Goal: Transaction & Acquisition: Purchase product/service

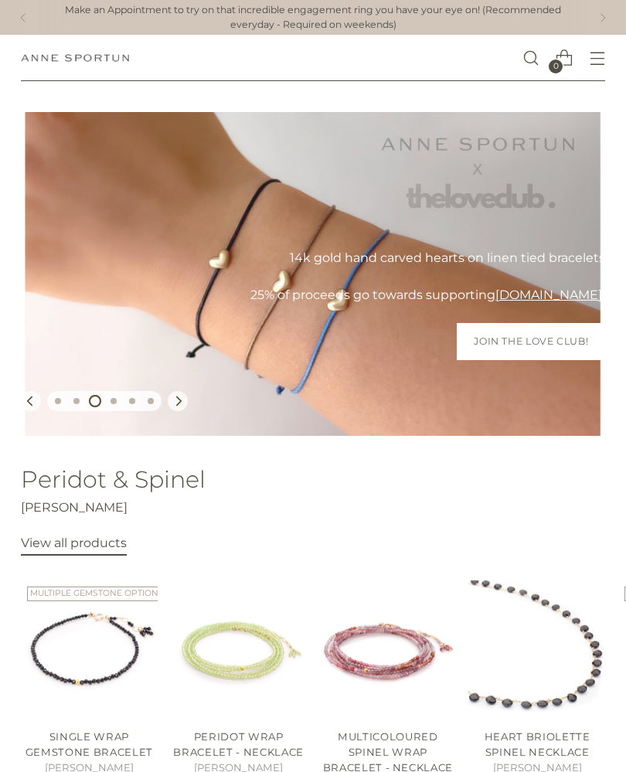
click at [611, 60] on span "Open menu modal" at bounding box center [597, 59] width 32 height 32
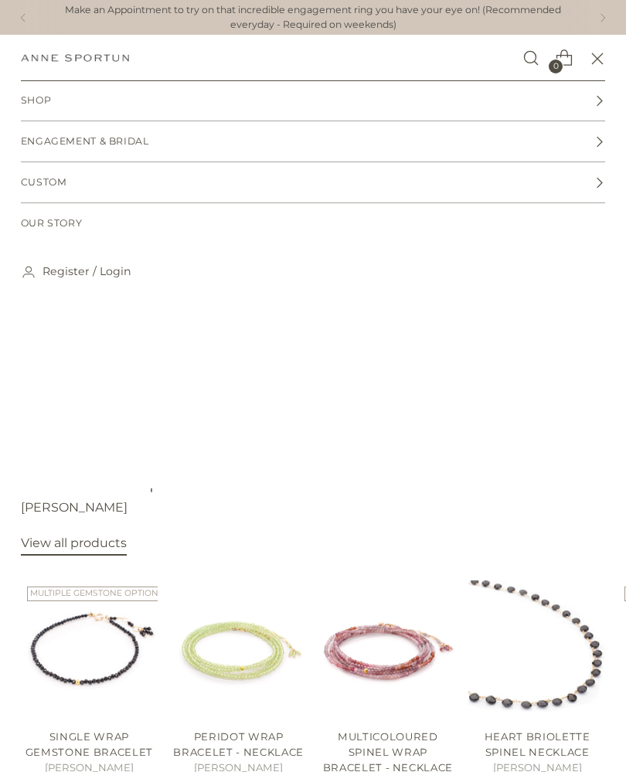
click at [603, 99] on icon at bounding box center [600, 101] width 12 height 12
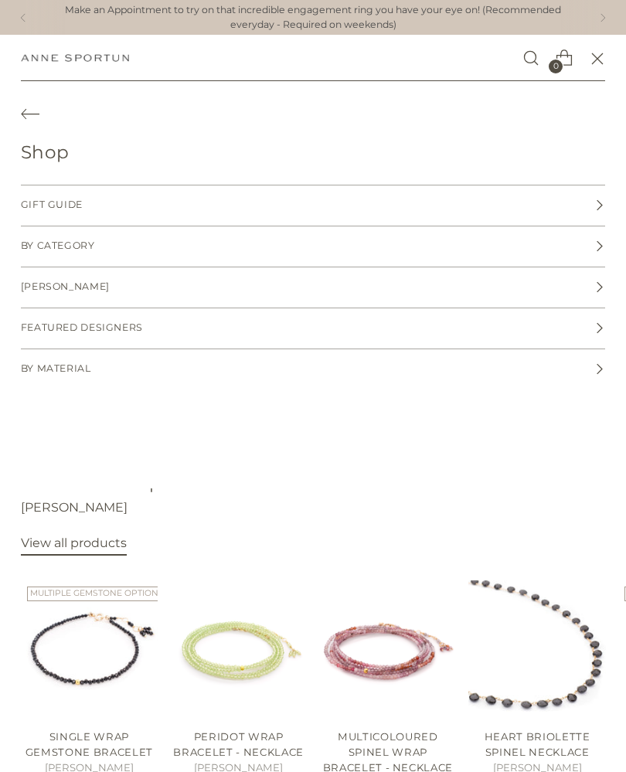
click at [600, 257] on link "By Category" at bounding box center [313, 247] width 585 height 40
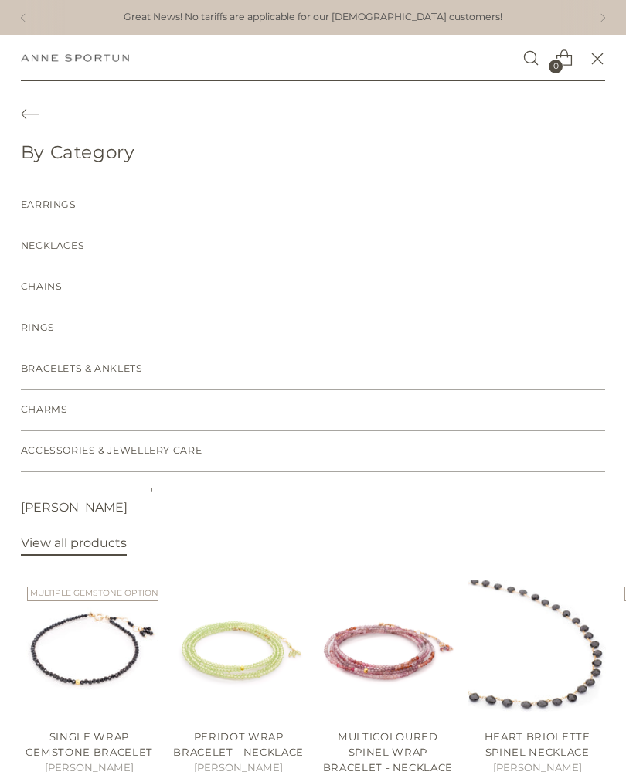
click at [54, 202] on span "Earrings" at bounding box center [49, 205] width 56 height 15
click at [67, 213] on link "Earrings" at bounding box center [313, 206] width 585 height 40
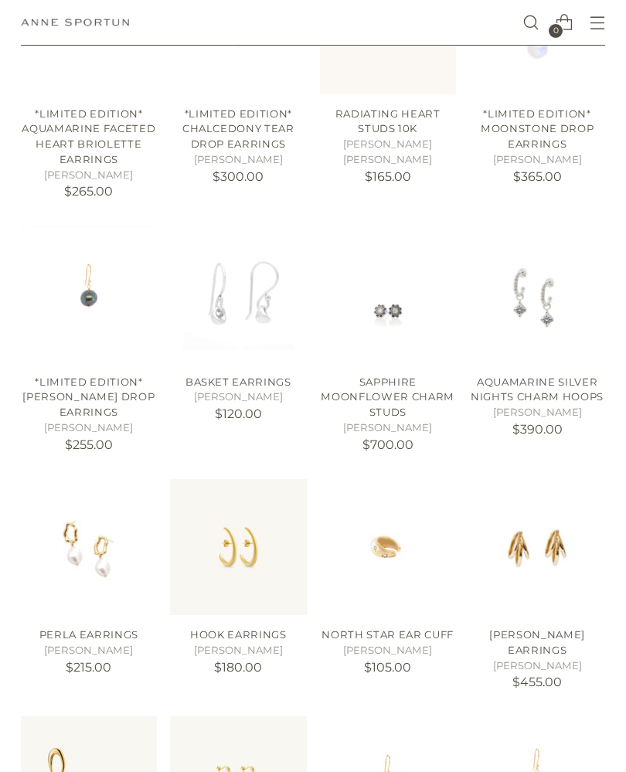
scroll to position [652, 0]
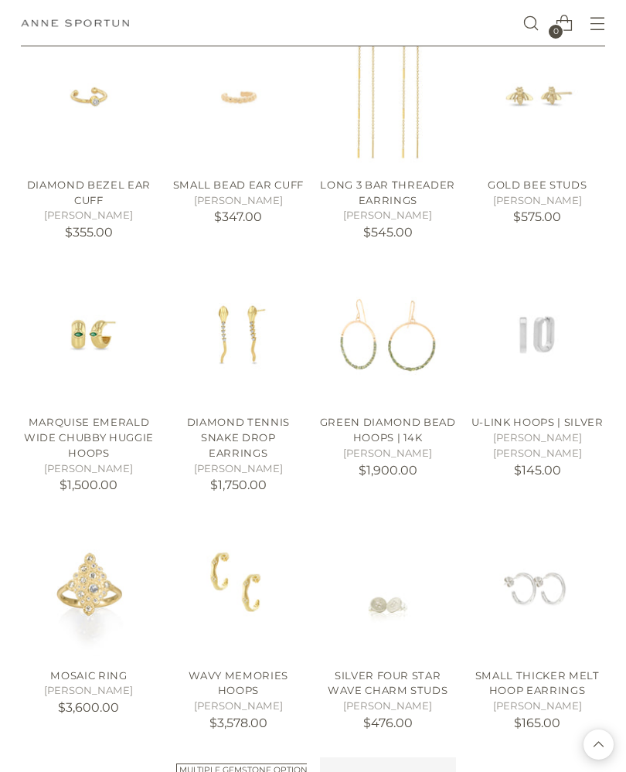
scroll to position [3065, 0]
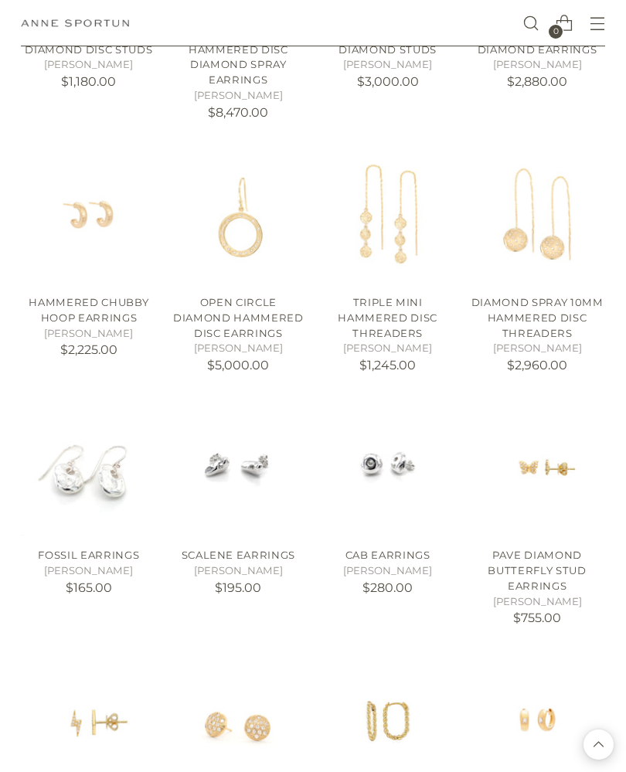
scroll to position [4749, 0]
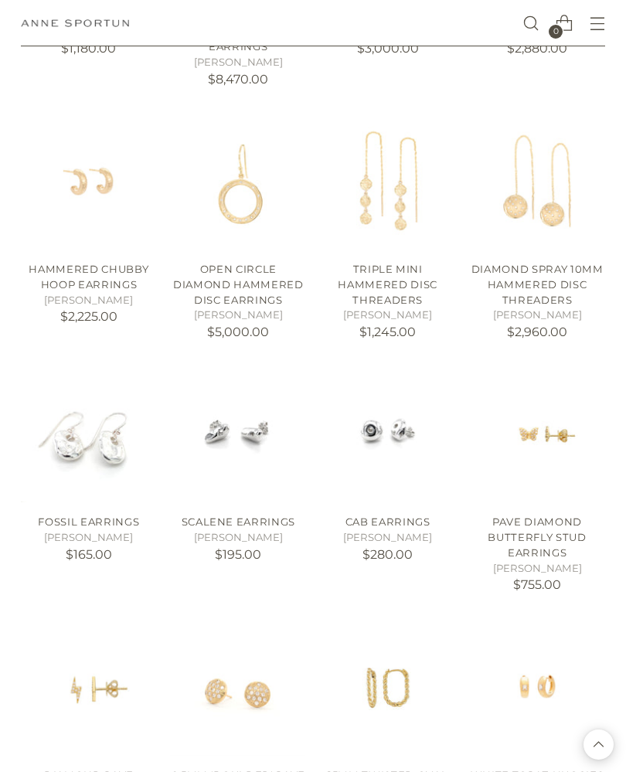
scroll to position [4752, 0]
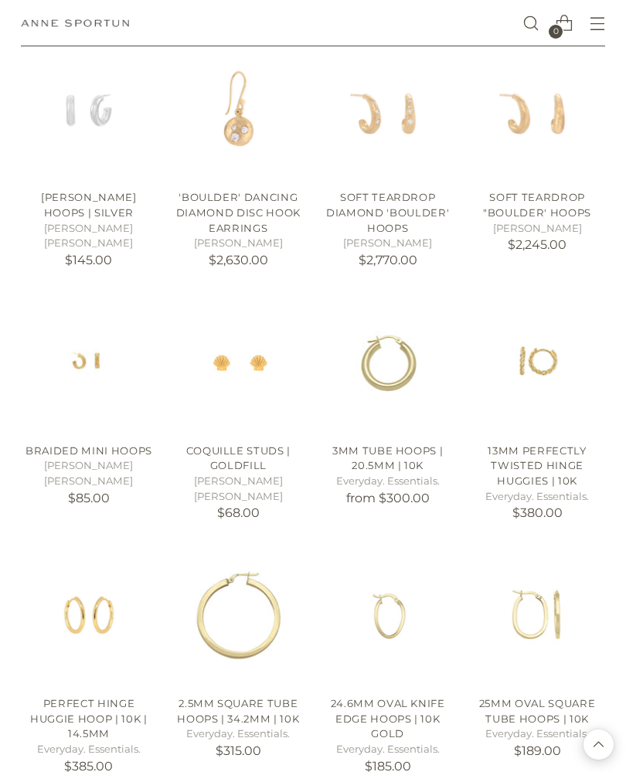
scroll to position [9543, 0]
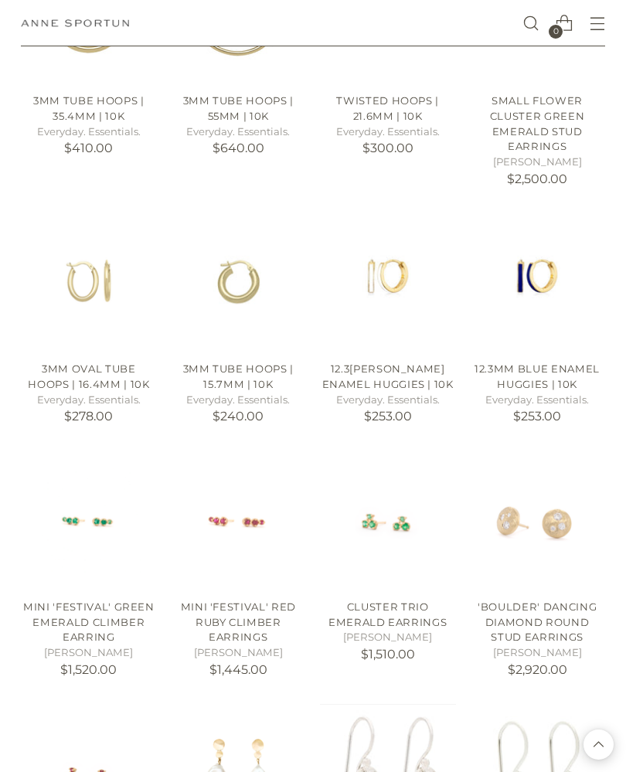
scroll to position [10457, 0]
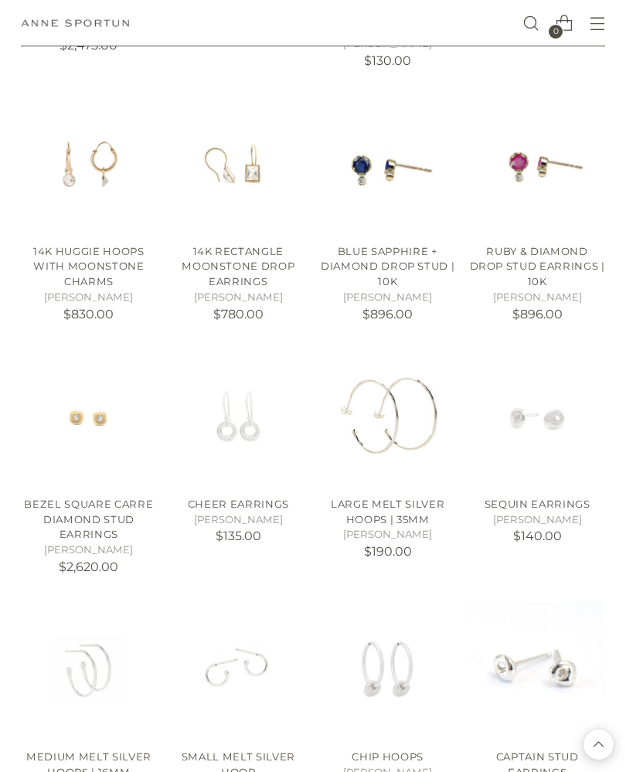
scroll to position [12522, 0]
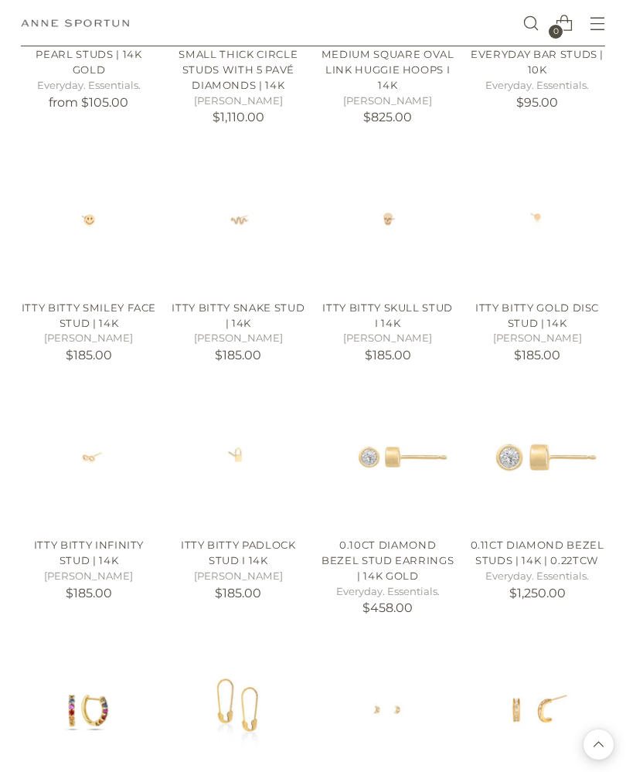
scroll to position [13896, 0]
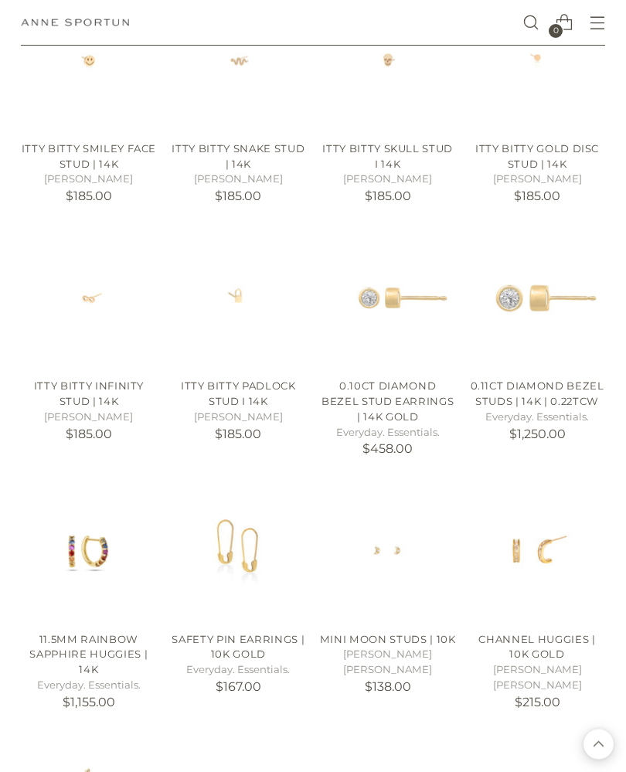
scroll to position [14046, 0]
click at [242, 633] on link "Safety Pin Earrings | 10k Gold" at bounding box center [238, 647] width 133 height 28
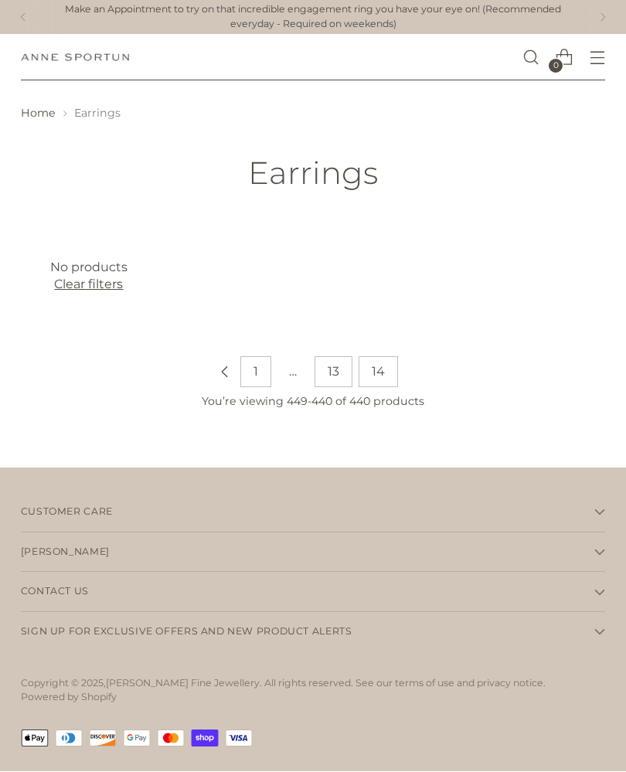
scroll to position [0, 0]
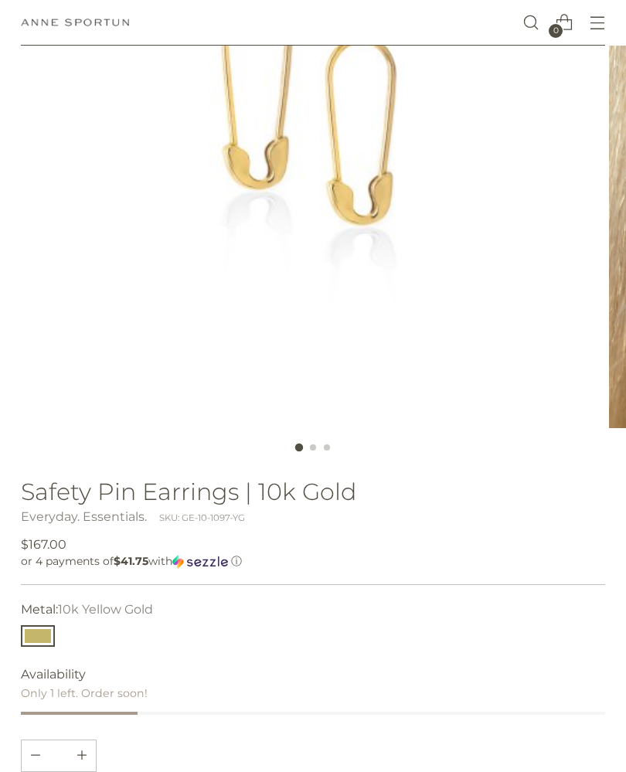
scroll to position [326, 0]
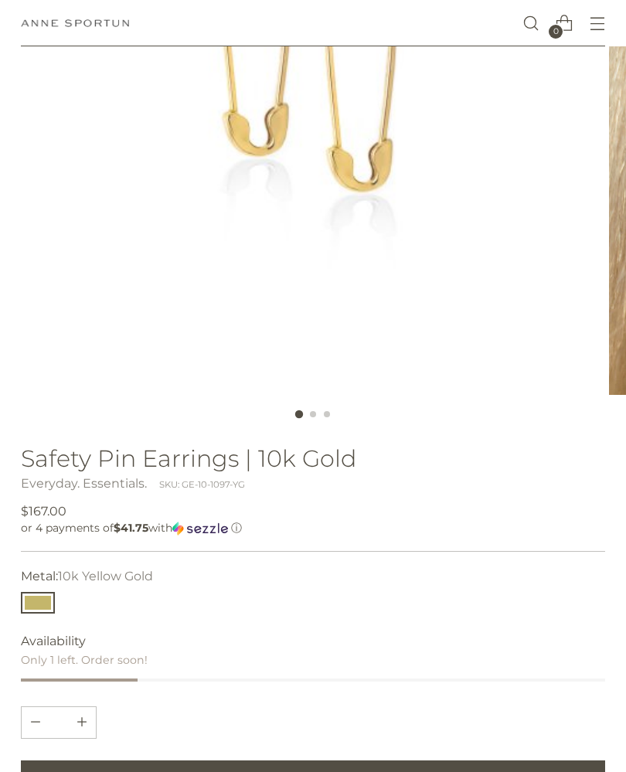
click at [312, 420] on div at bounding box center [313, 414] width 153 height 39
click at [322, 419] on div at bounding box center [313, 414] width 153 height 39
click at [336, 410] on div at bounding box center [313, 414] width 153 height 39
click at [319, 419] on div at bounding box center [313, 414] width 153 height 39
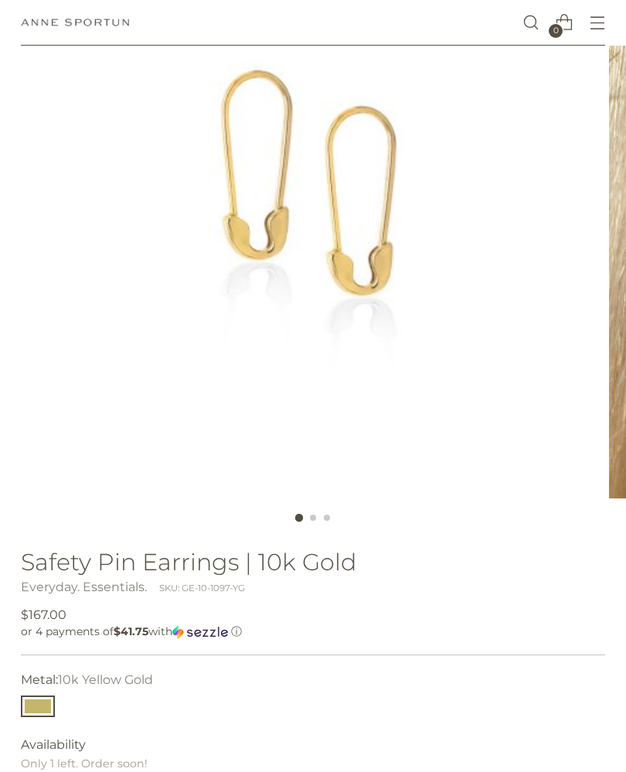
click at [387, 252] on img at bounding box center [313, 206] width 585 height 585
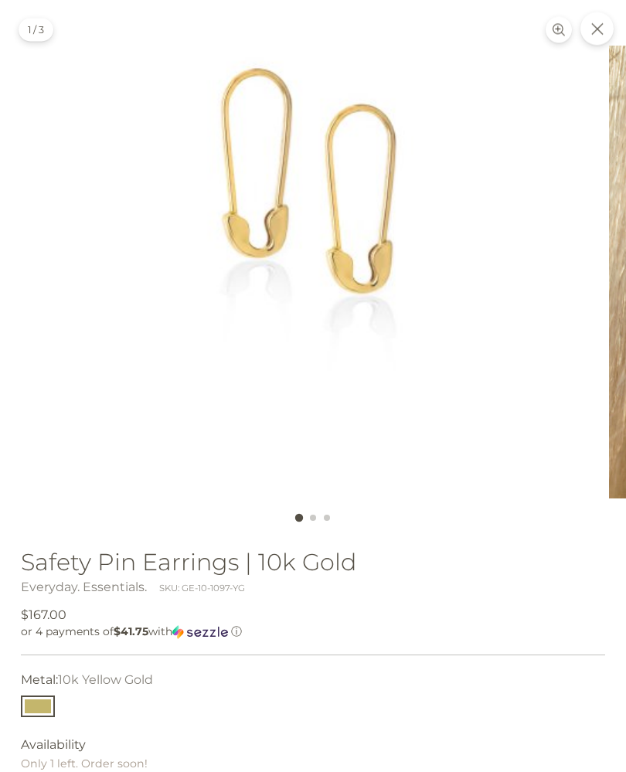
scroll to position [222, 0]
click at [393, 254] on img at bounding box center [313, 204] width 585 height 585
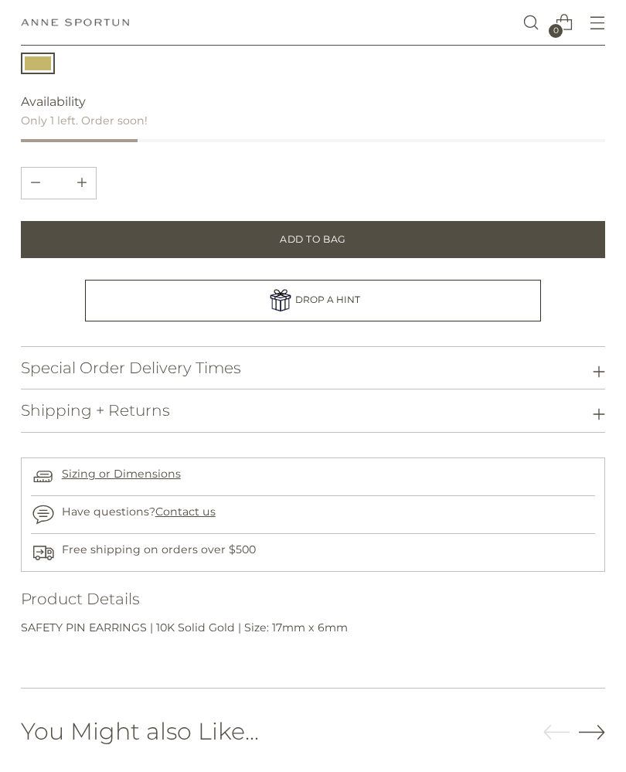
scroll to position [895, 0]
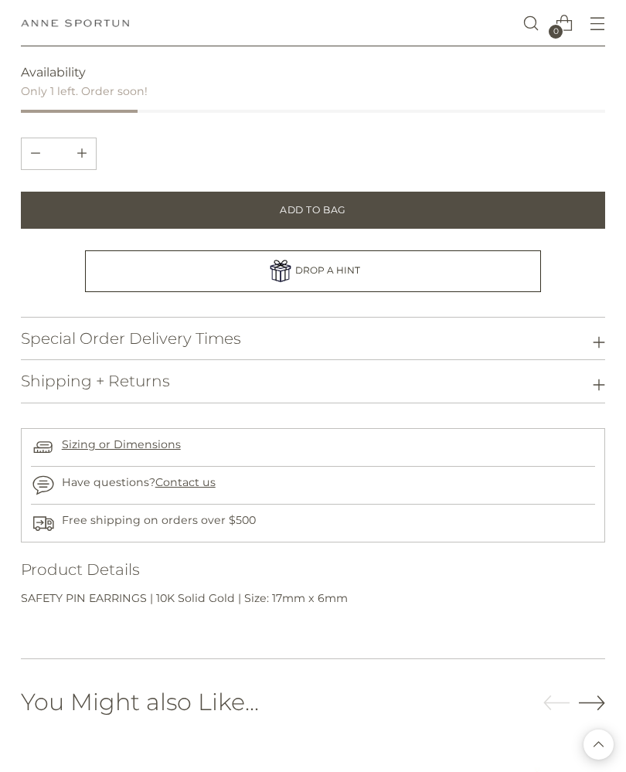
click at [599, 339] on icon at bounding box center [600, 343] width 12 height 12
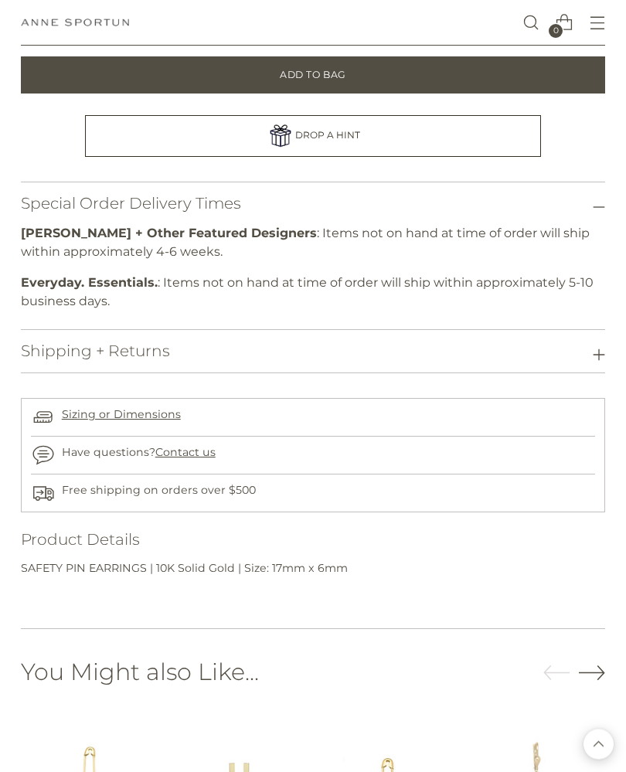
scroll to position [1055, 0]
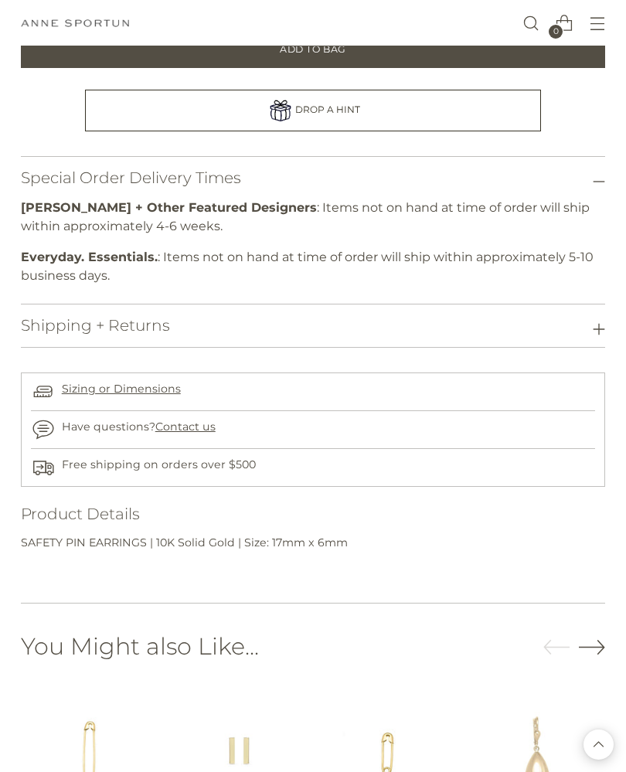
click at [598, 328] on icon at bounding box center [599, 329] width 12 height 12
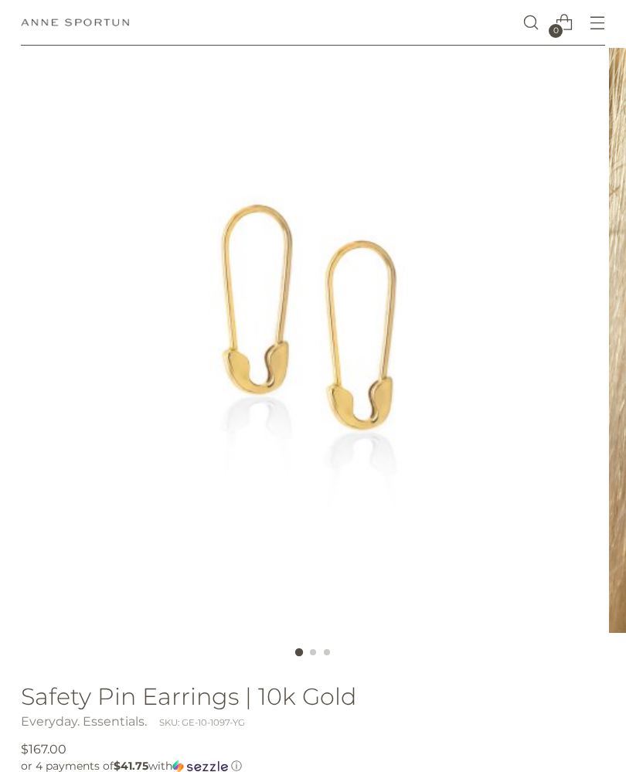
scroll to position [0, 0]
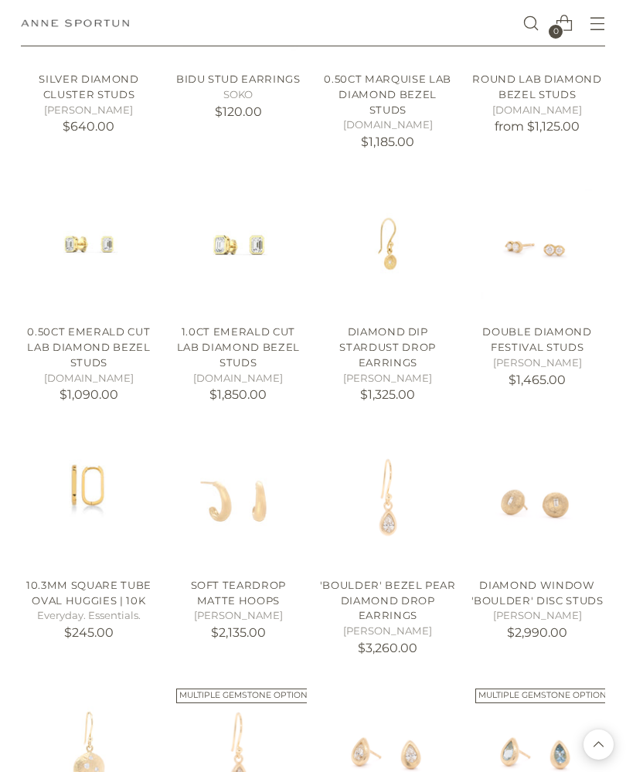
scroll to position [8790, 0]
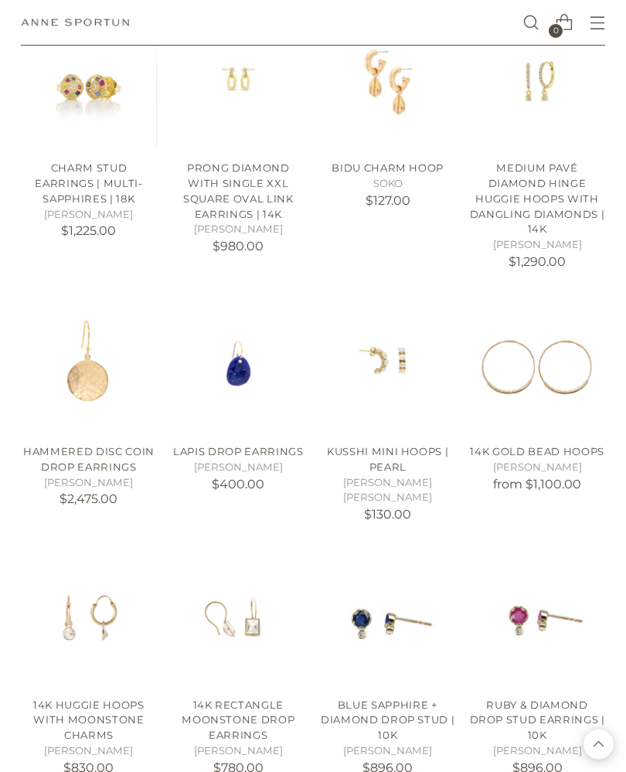
scroll to position [11994, 0]
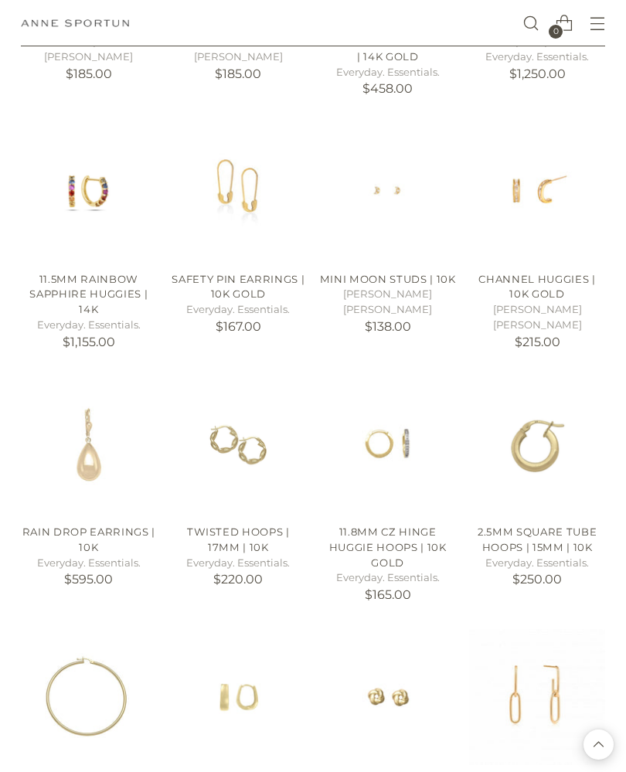
scroll to position [14486, 0]
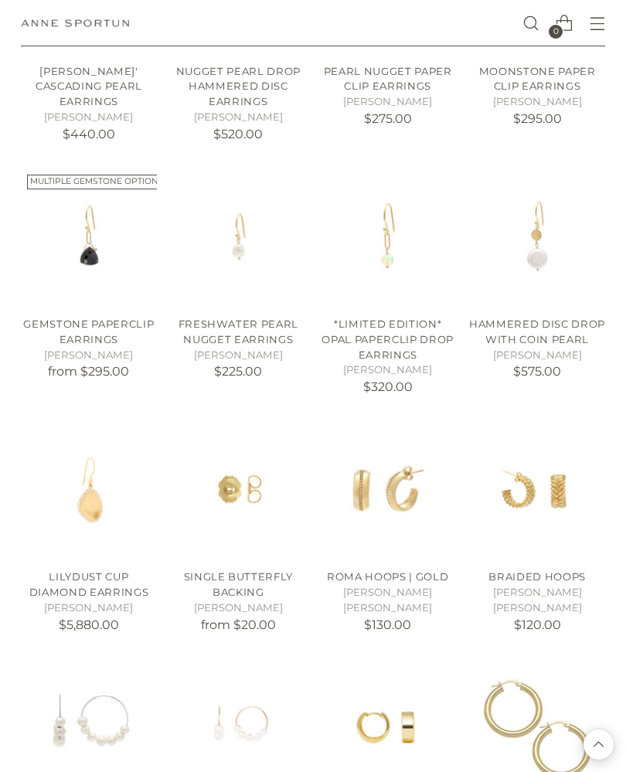
scroll to position [16137, 0]
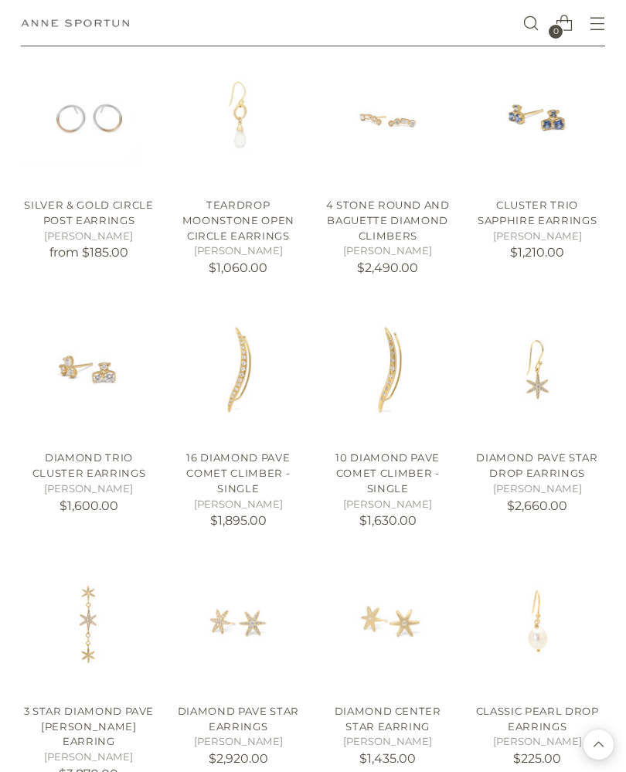
scroll to position [19545, 0]
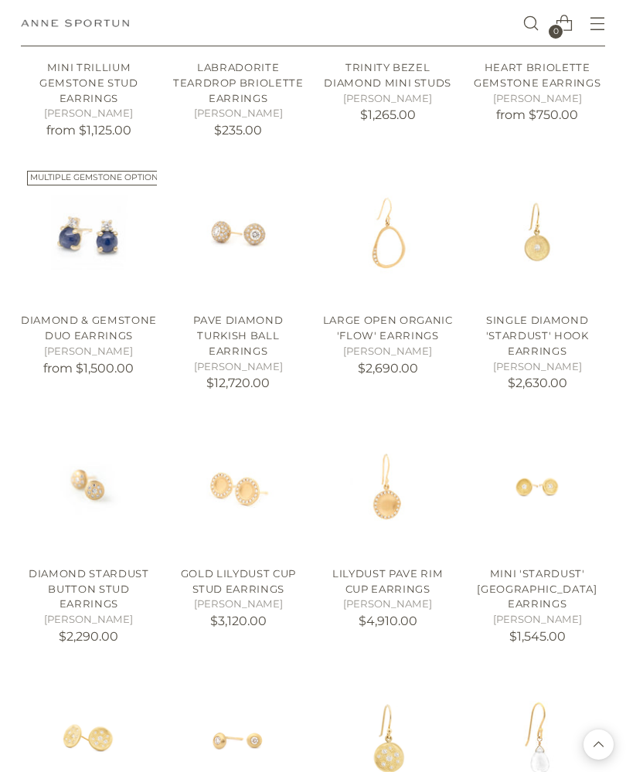
scroll to position [20786, 0]
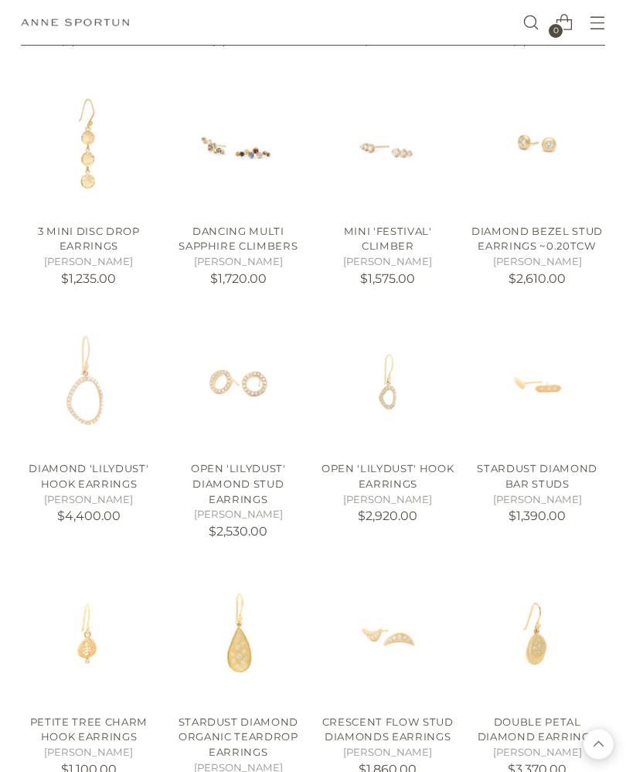
scroll to position [21688, 0]
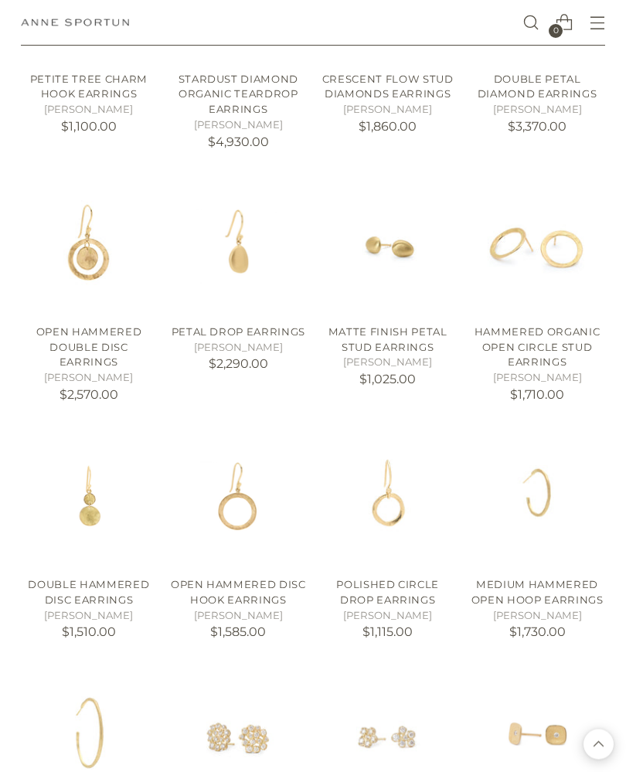
scroll to position [22568, 0]
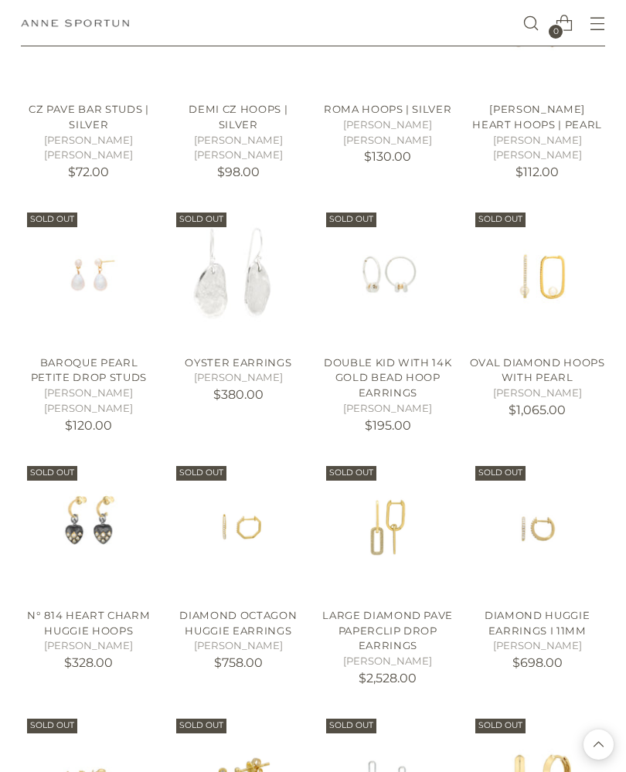
scroll to position [24898, 0]
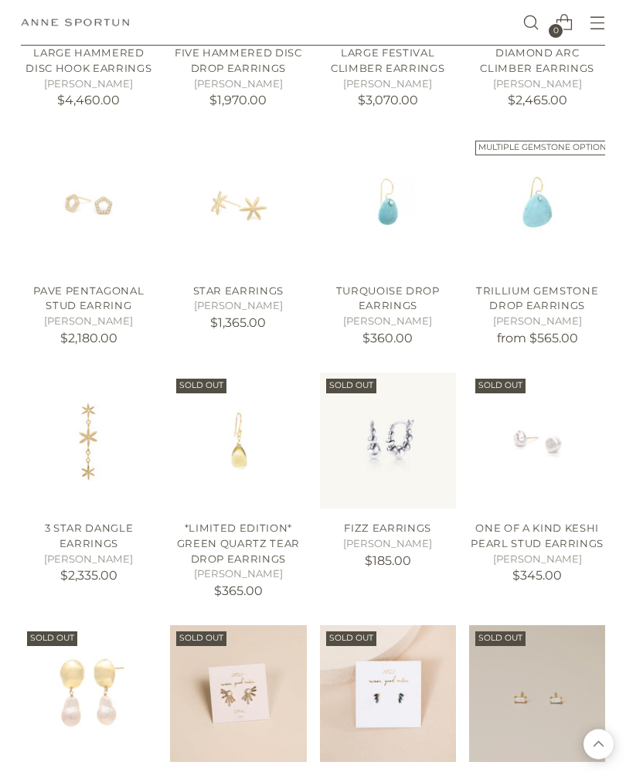
scroll to position [23693, 0]
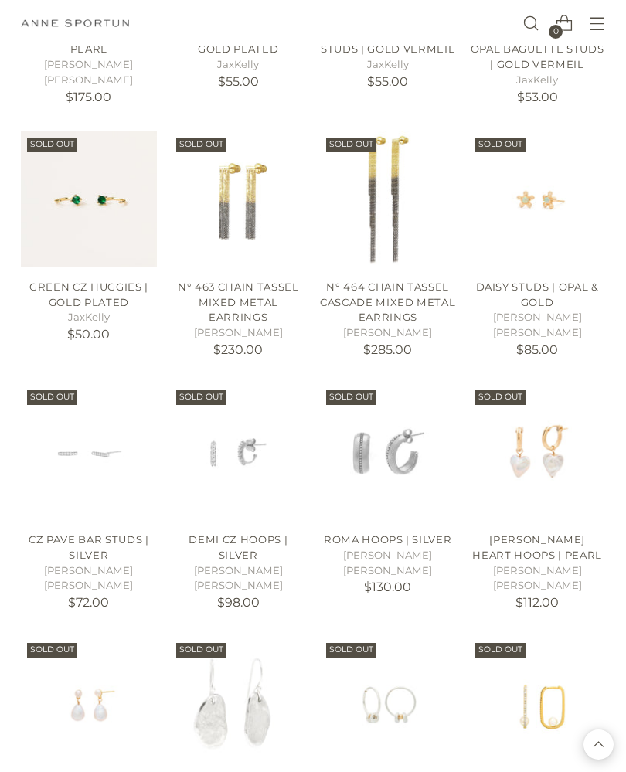
scroll to position [24564, 0]
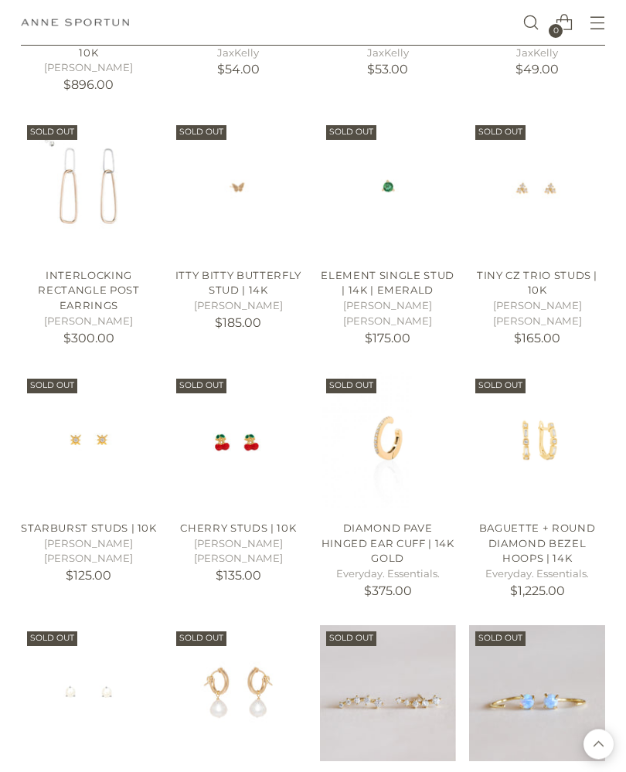
scroll to position [26867, 0]
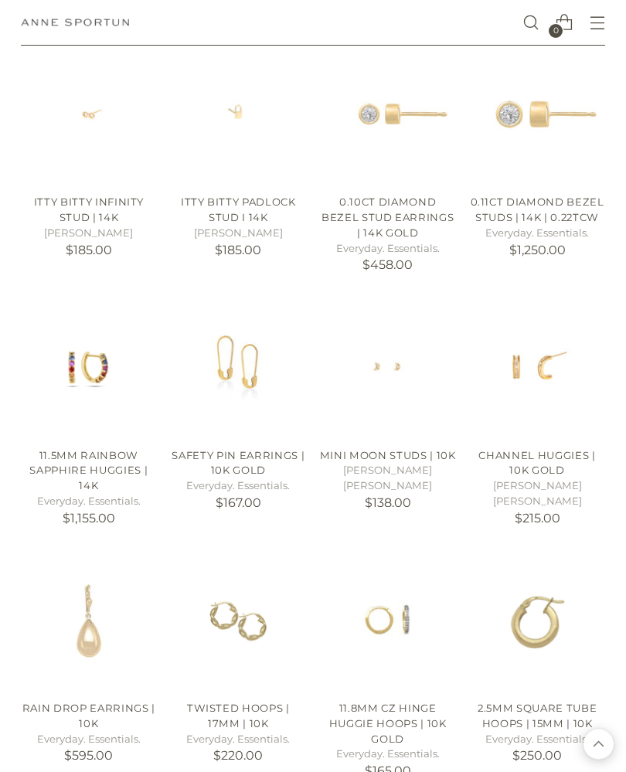
scroll to position [14230, 0]
click at [600, 33] on span "Open menu modal" at bounding box center [598, 24] width 26 height 26
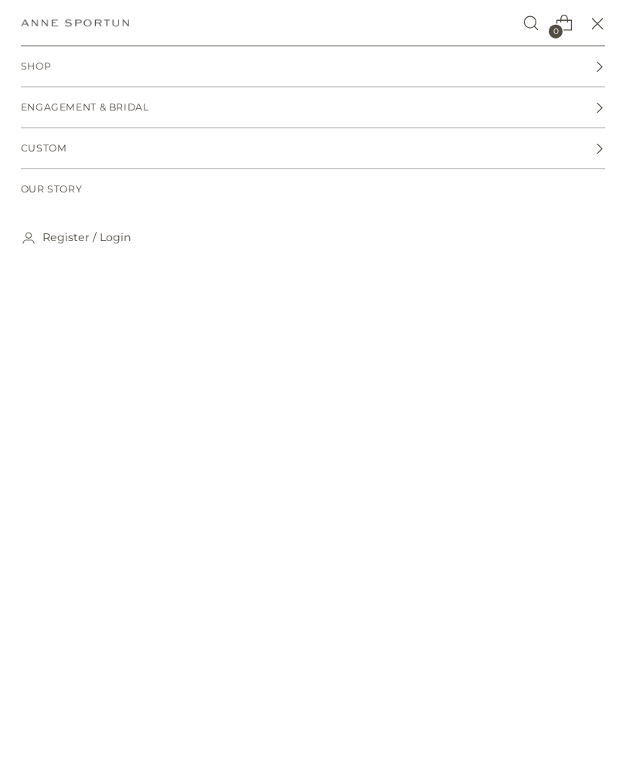
click at [599, 83] on link "Shop" at bounding box center [313, 66] width 585 height 40
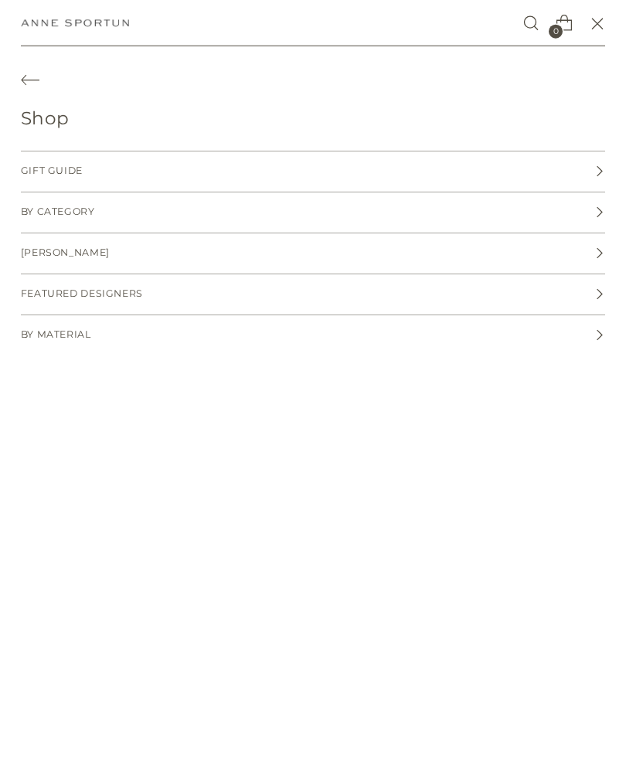
click at [602, 219] on link "By Category" at bounding box center [313, 213] width 585 height 40
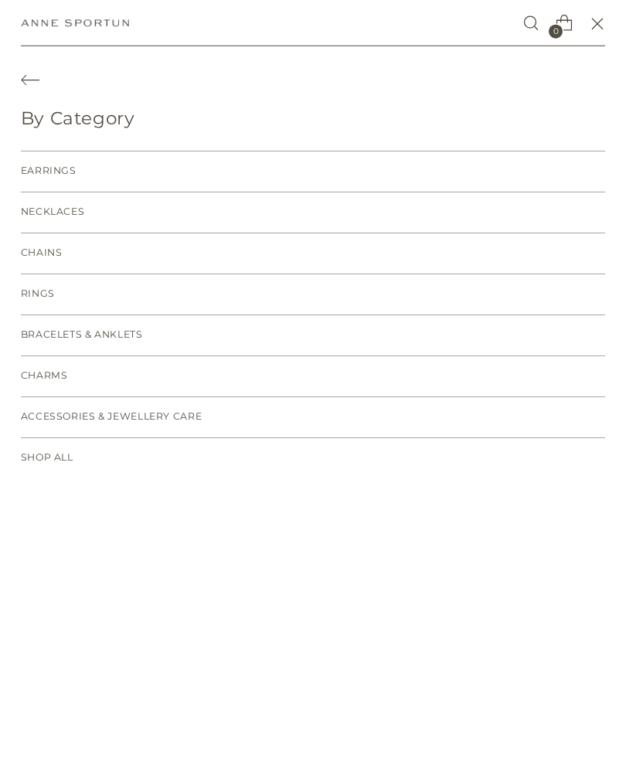
click at [119, 336] on span "Bracelets & Anklets" at bounding box center [82, 335] width 122 height 15
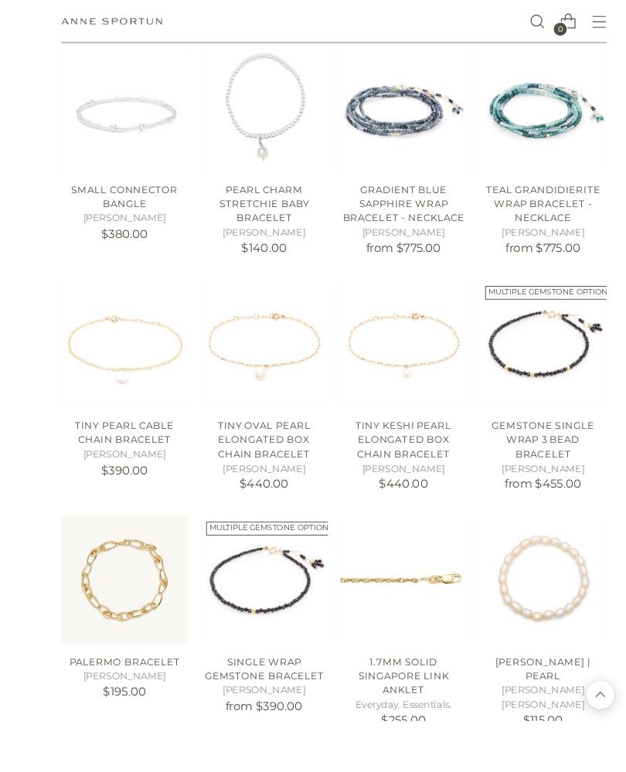
scroll to position [849, 0]
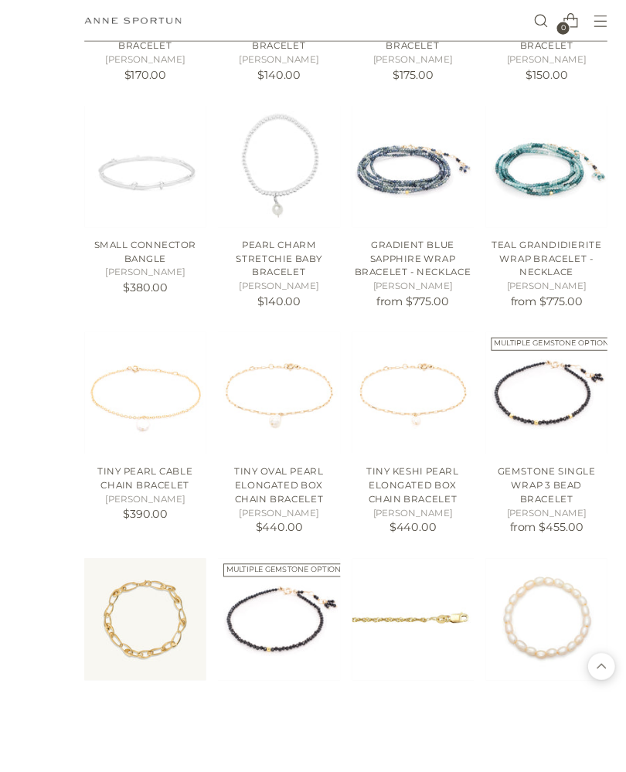
scroll to position [819, 0]
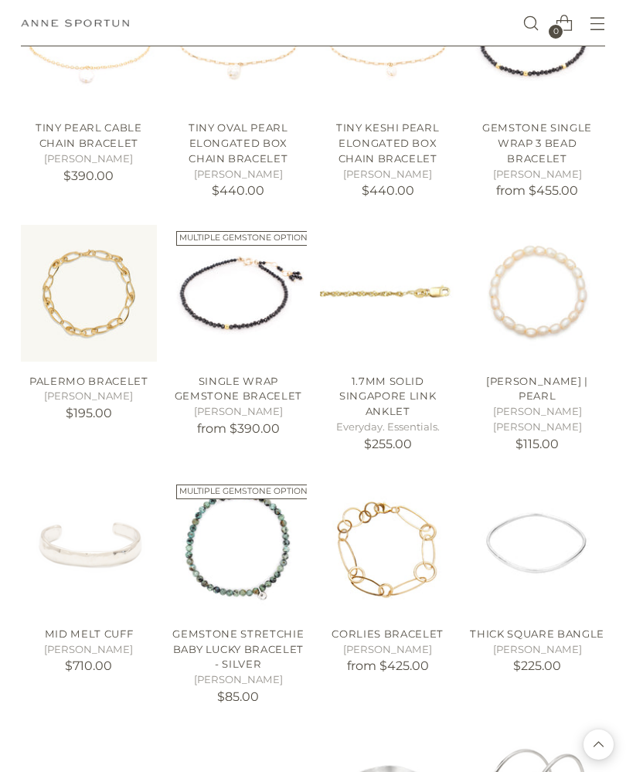
scroll to position [1198, 0]
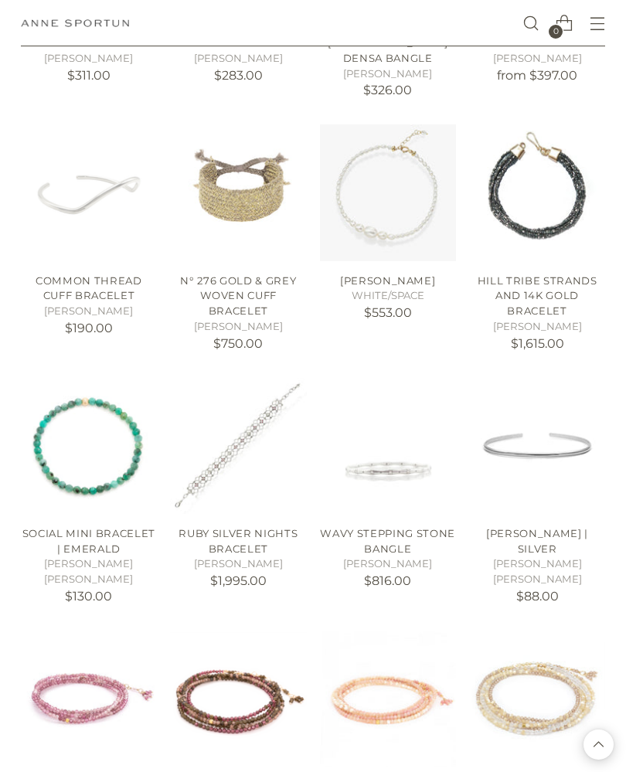
scroll to position [2050, 0]
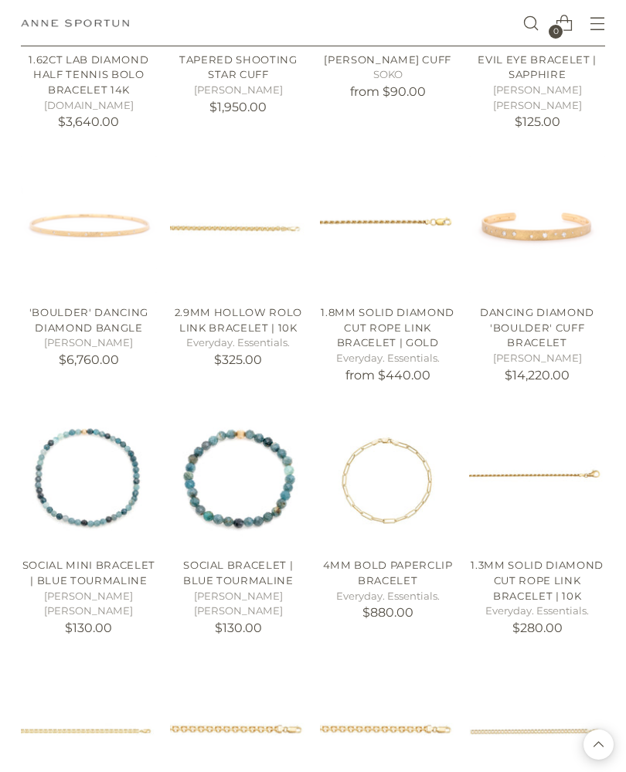
scroll to position [4250, 0]
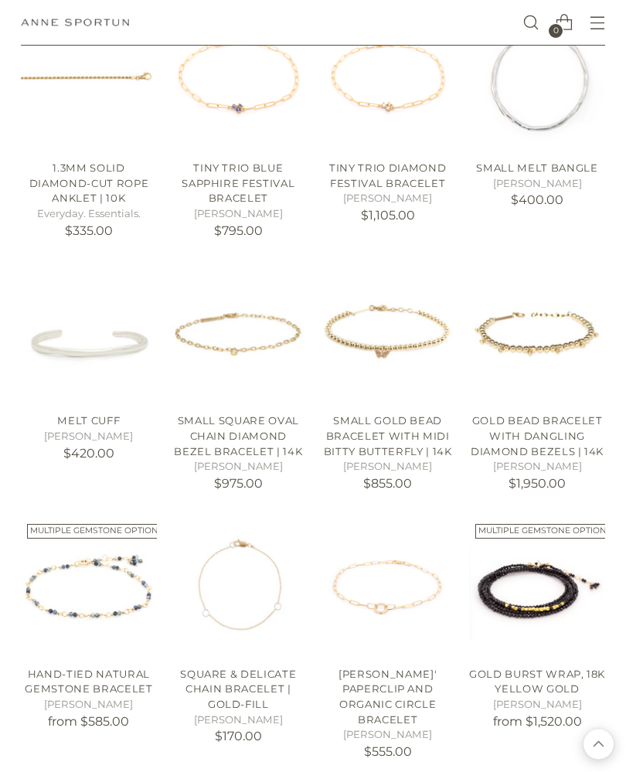
scroll to position [5149, 0]
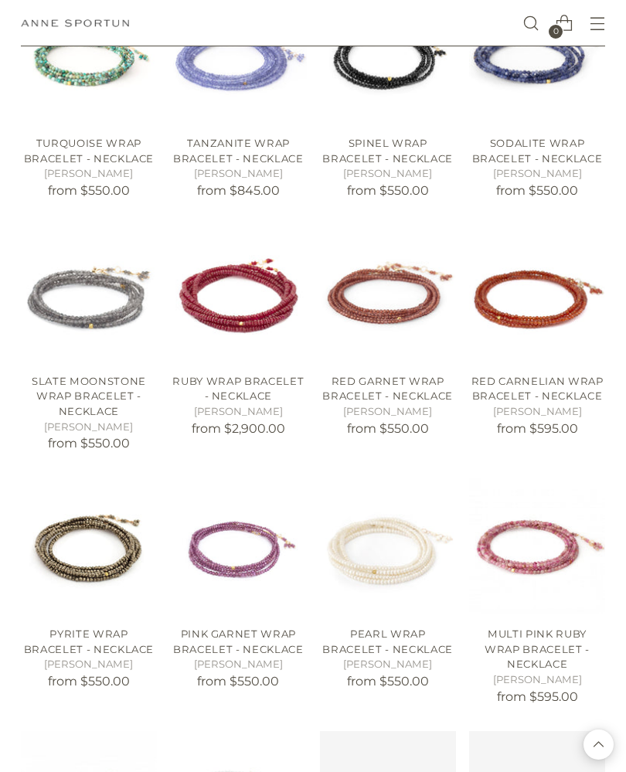
scroll to position [7298, 0]
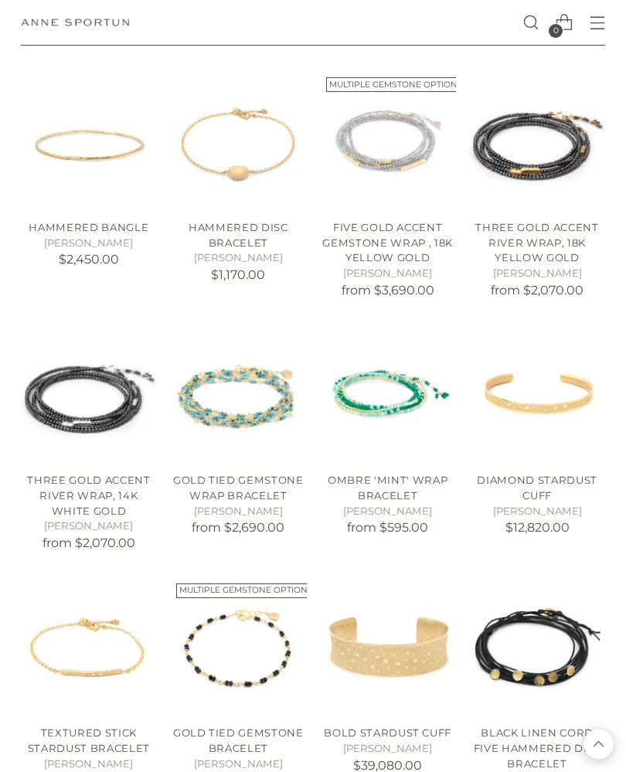
scroll to position [9902, 0]
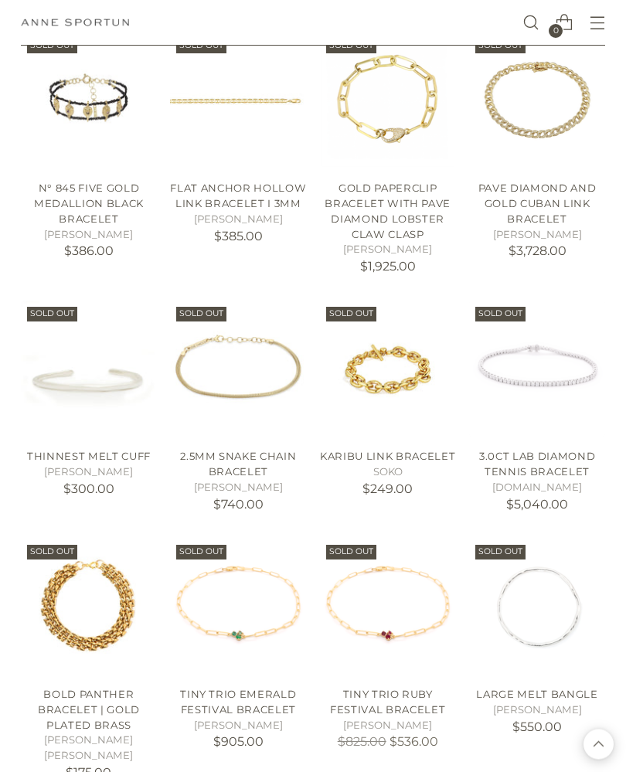
scroll to position [12458, 0]
